Goal: Transaction & Acquisition: Subscribe to service/newsletter

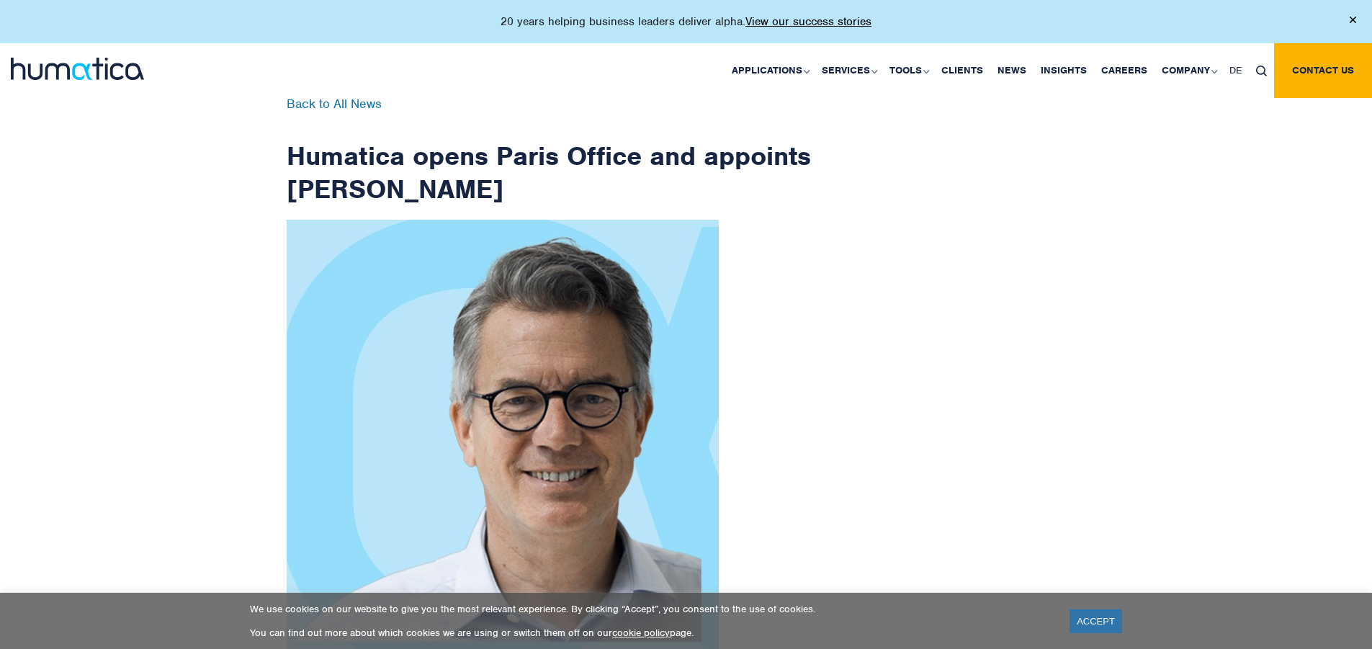
scroll to position [2297, 0]
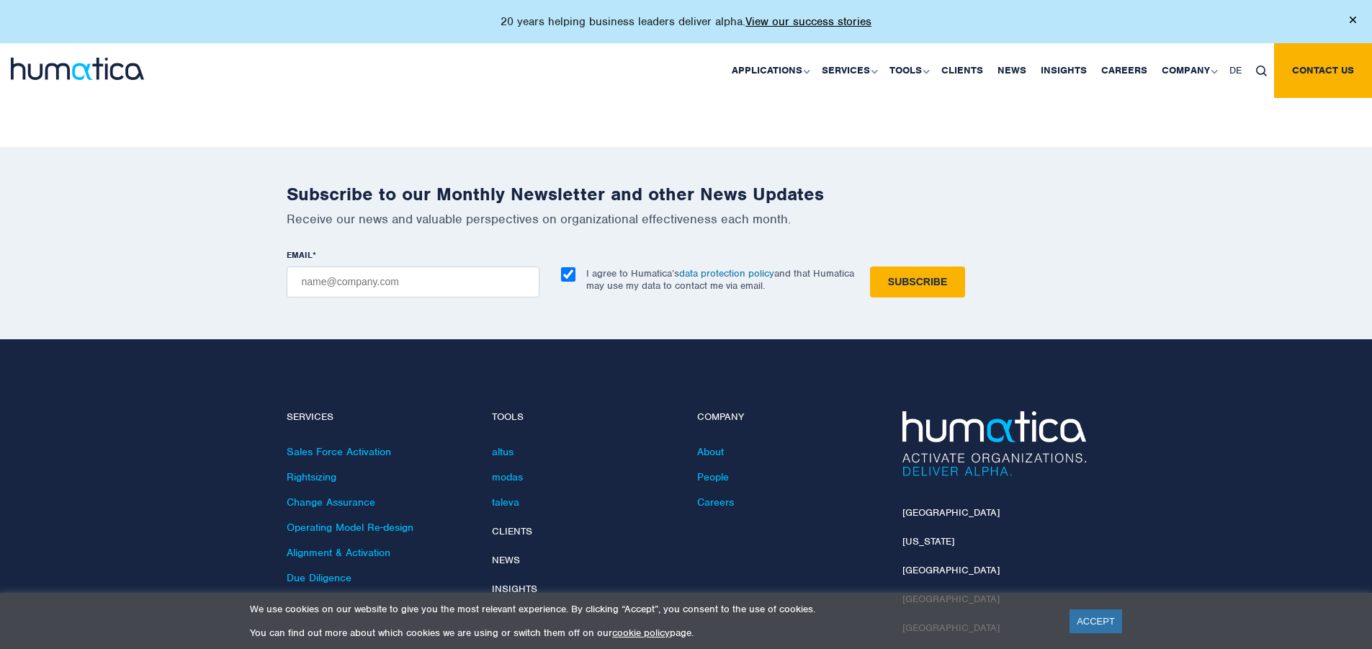
checkbox input "true"
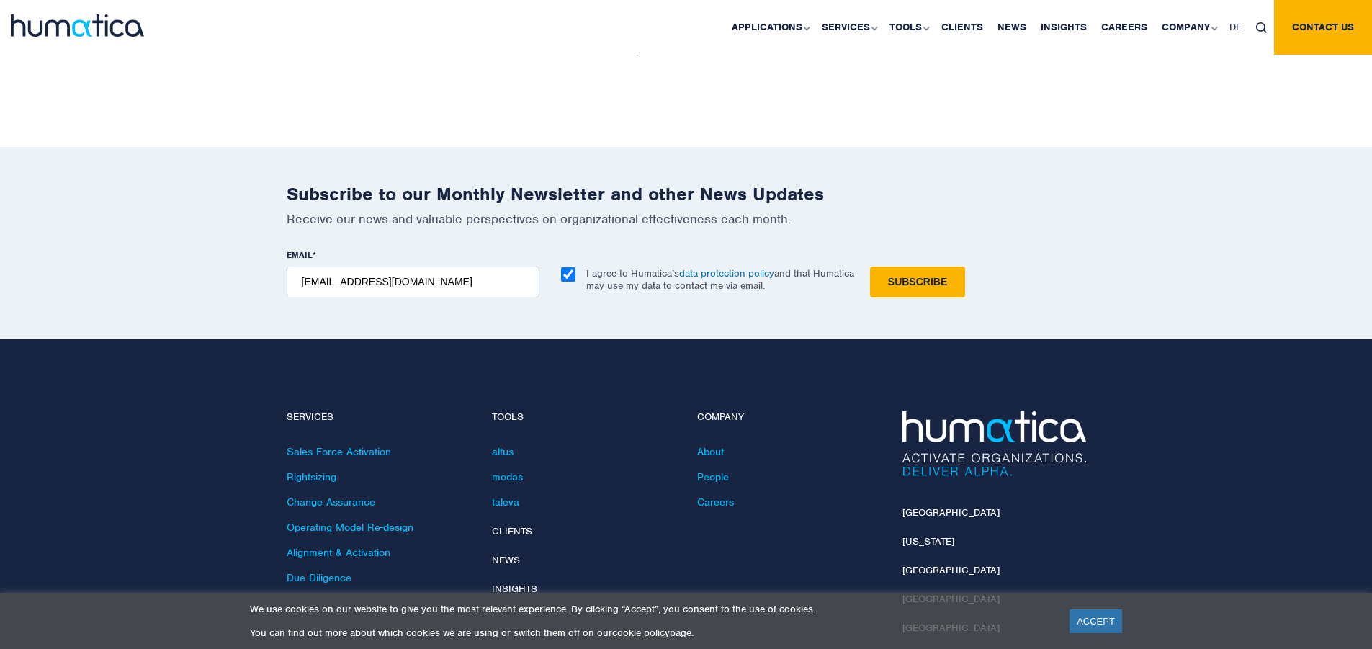
type input "[EMAIL_ADDRESS][DOMAIN_NAME]"
click at [870, 266] on input "Subscribe" at bounding box center [917, 281] width 95 height 31
